Goal: Navigation & Orientation: Find specific page/section

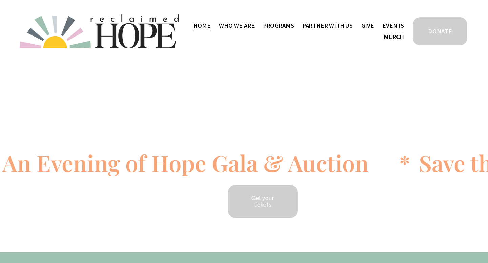
click at [285, 25] on span "Programs" at bounding box center [278, 26] width 31 height 10
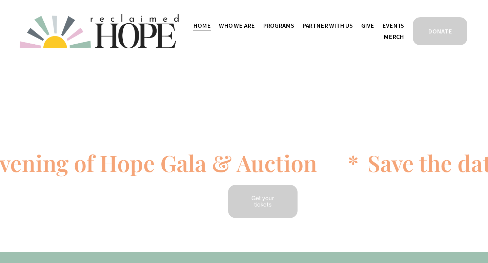
click at [0, 0] on span "Camp Hope" at bounding box center [0, 0] width 0 height 0
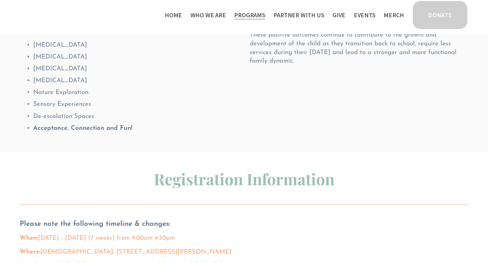
scroll to position [254, 0]
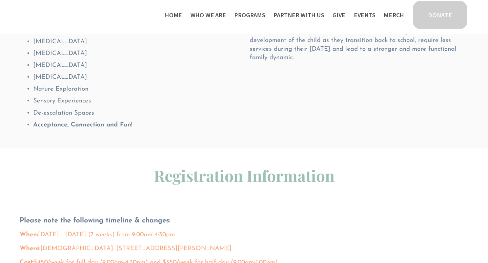
click at [180, 16] on link "Home" at bounding box center [173, 14] width 17 height 11
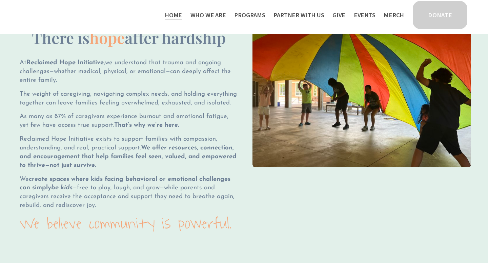
scroll to position [698, 0]
